Goal: Information Seeking & Learning: Check status

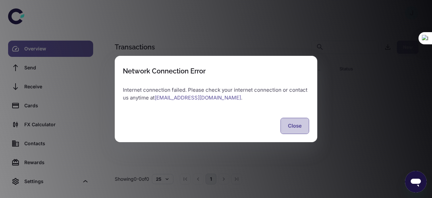
click at [291, 122] on button "Close" at bounding box center [295, 126] width 29 height 16
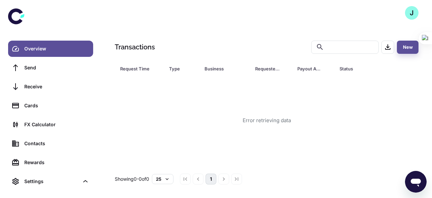
drag, startPoint x: 34, startPoint y: 17, endPoint x: 35, endPoint y: 6, distance: 10.2
click at [33, 17] on div at bounding box center [50, 20] width 101 height 41
